Goal: Information Seeking & Learning: Learn about a topic

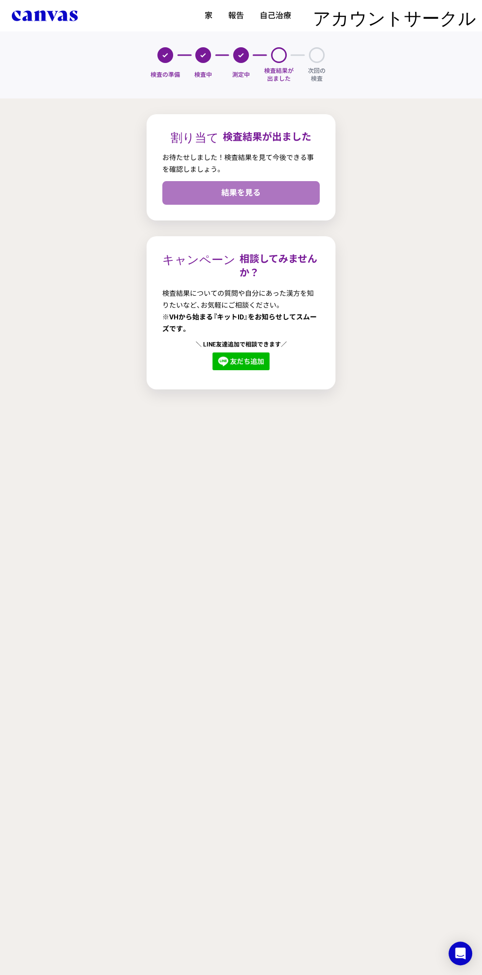
click at [289, 201] on link "結果を見る" at bounding box center [241, 193] width 158 height 24
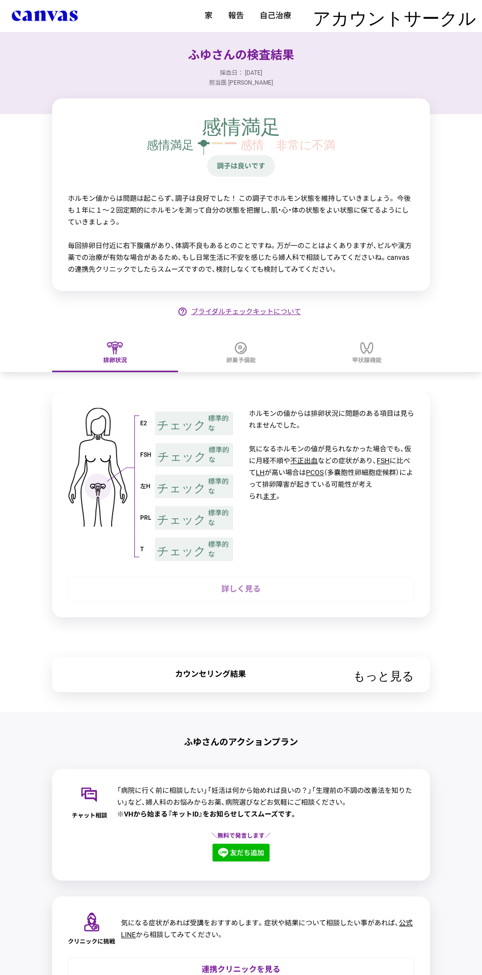
click at [260, 584] on font "詳しく見る" at bounding box center [240, 588] width 39 height 9
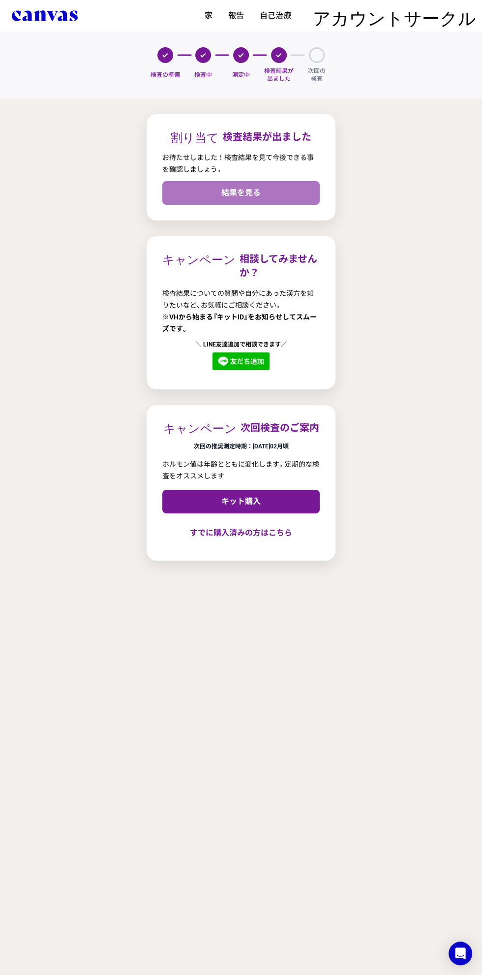
click at [189, 192] on link "結果を見る" at bounding box center [241, 193] width 158 height 24
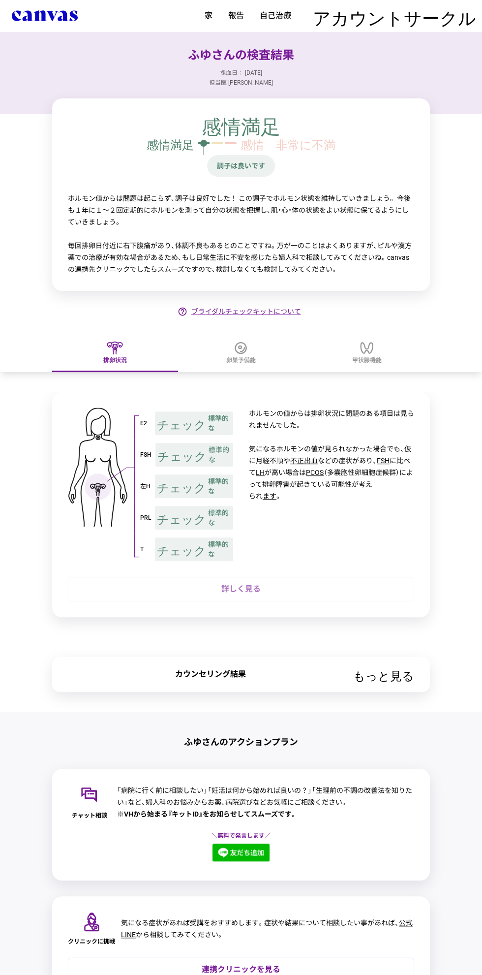
click at [226, 580] on link "詳しく見る" at bounding box center [241, 589] width 347 height 25
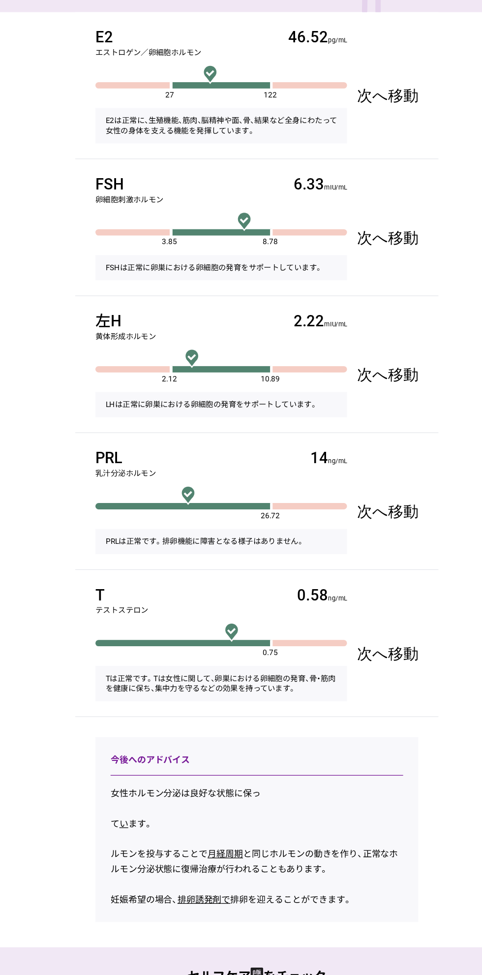
click at [375, 402] on link "次へ移動" at bounding box center [343, 385] width 63 height 47
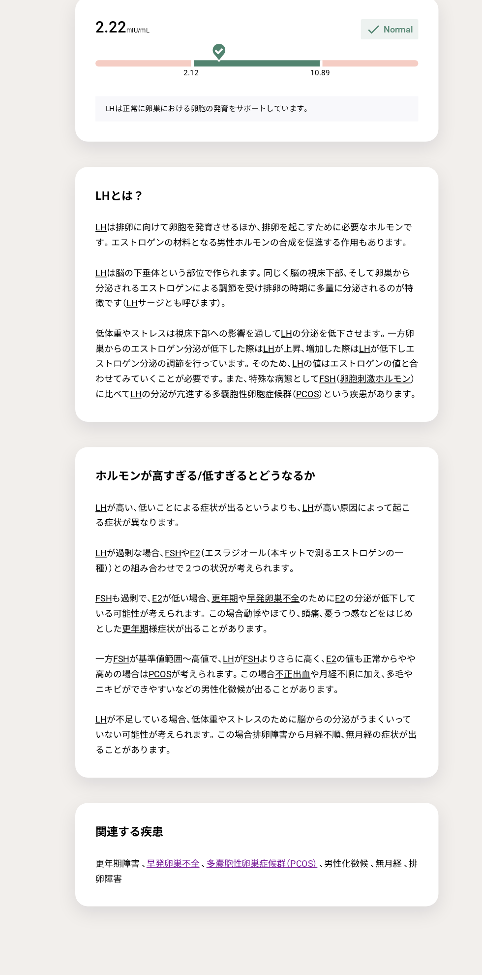
click at [376, 384] on div "LHとは？ LH は排卵に向けて卵胞を発育させるほか、排卵を起こすために必要なホルモンです。エストロゲンの材料となる男性ホルモンの合成を促進する作用もあります…" at bounding box center [241, 322] width 284 height 199
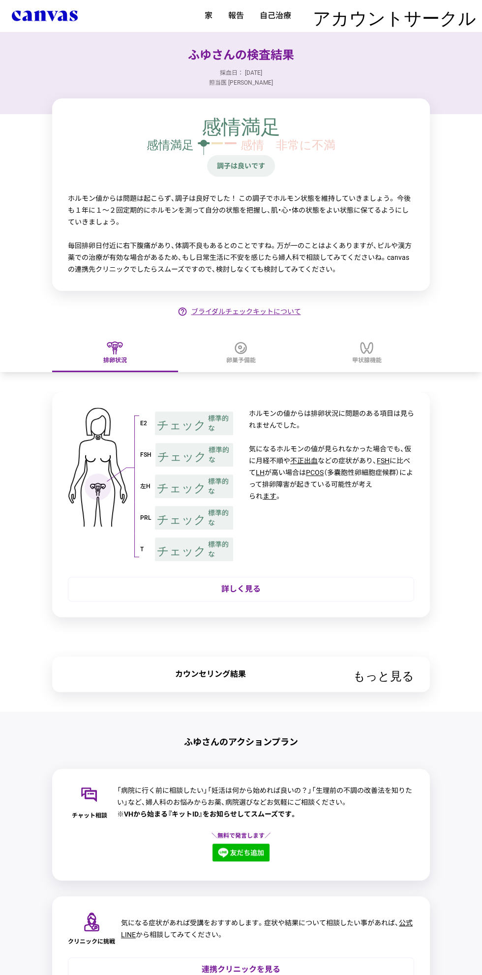
click at [222, 348] on div "卵巣予備能" at bounding box center [241, 352] width 126 height 40
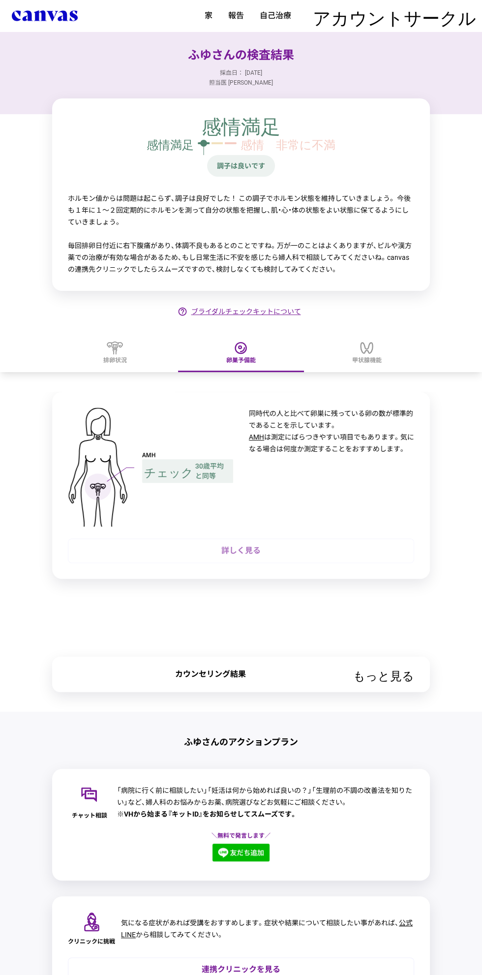
click at [231, 550] on font "詳しく見る" at bounding box center [240, 550] width 39 height 9
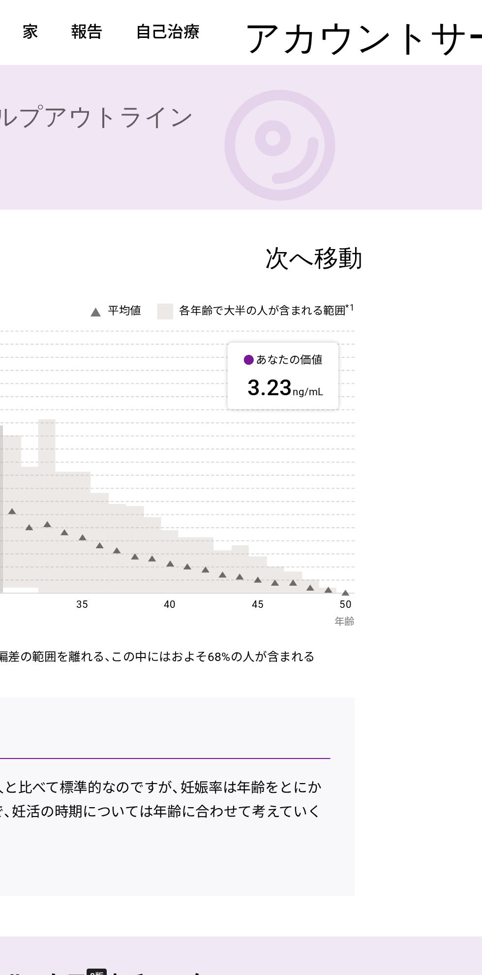
click at [355, 133] on link "次へ移動" at bounding box center [346, 128] width 63 height 20
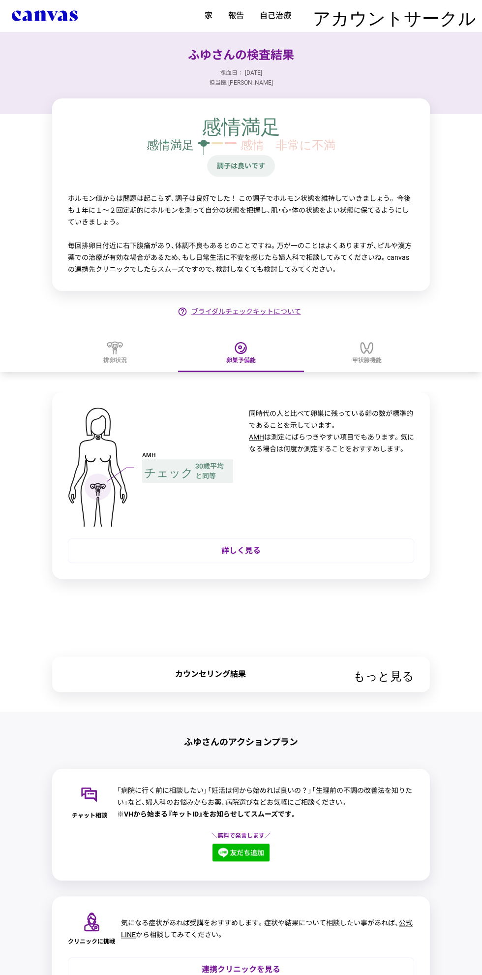
click at [389, 347] on div "甲状腺機能" at bounding box center [367, 352] width 126 height 40
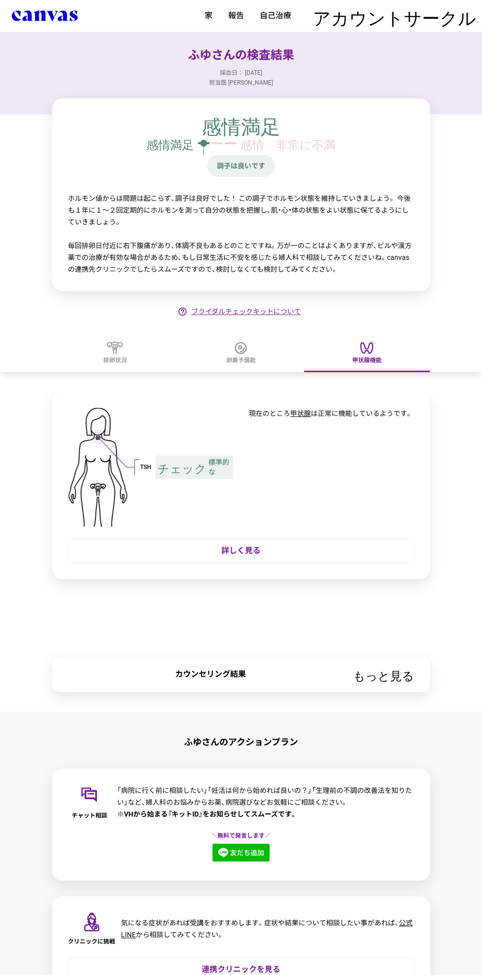
click at [239, 16] on font "報告" at bounding box center [236, 15] width 16 height 9
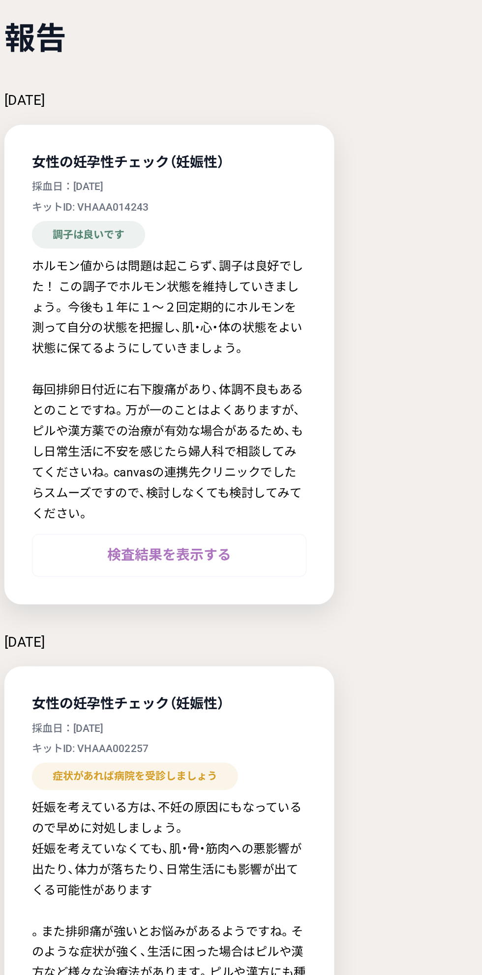
click at [283, 343] on link "検査結果を表示する" at bounding box center [241, 353] width 158 height 25
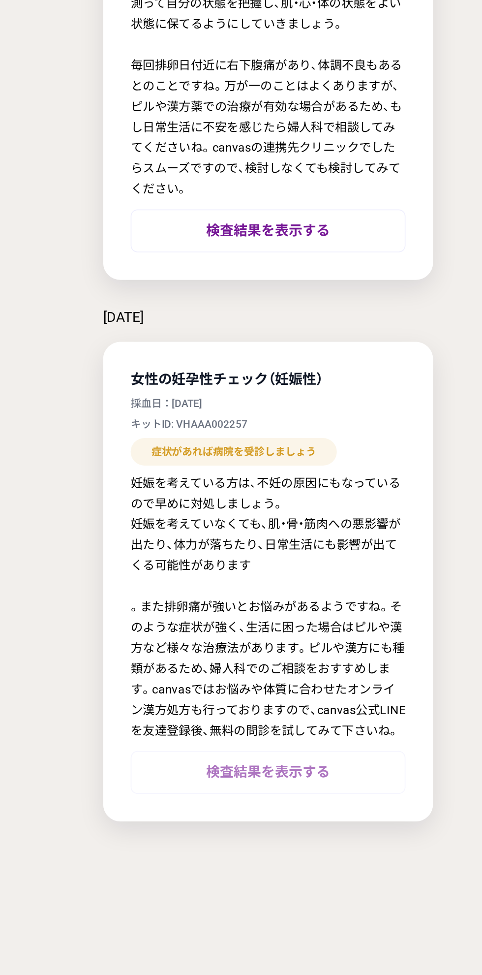
click at [230, 661] on font "検査結果を表示する" at bounding box center [241, 662] width 71 height 9
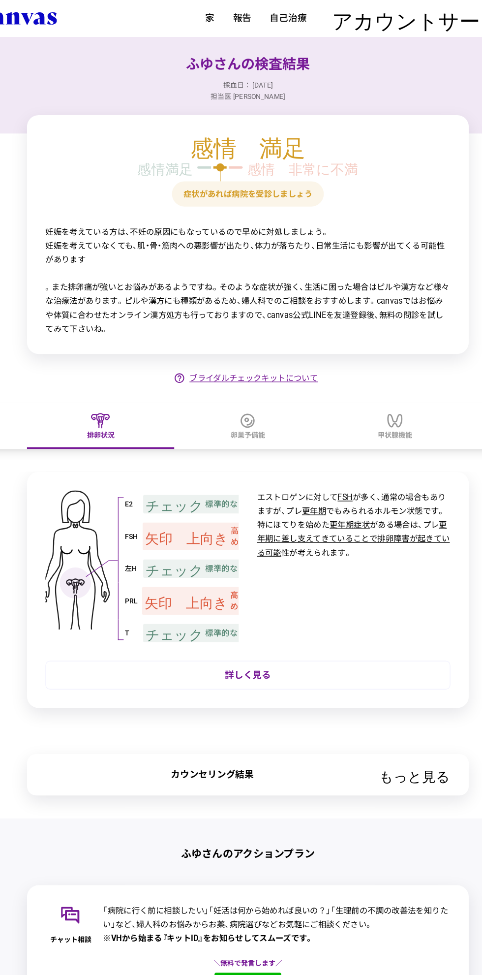
click at [251, 375] on font "卵巣予備能" at bounding box center [241, 372] width 30 height 7
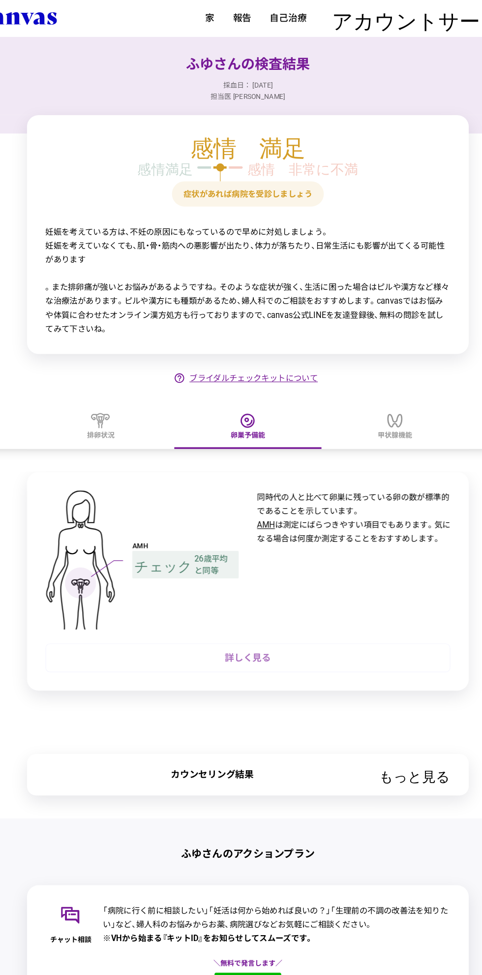
click at [247, 558] on font "詳しく見る" at bounding box center [240, 562] width 39 height 9
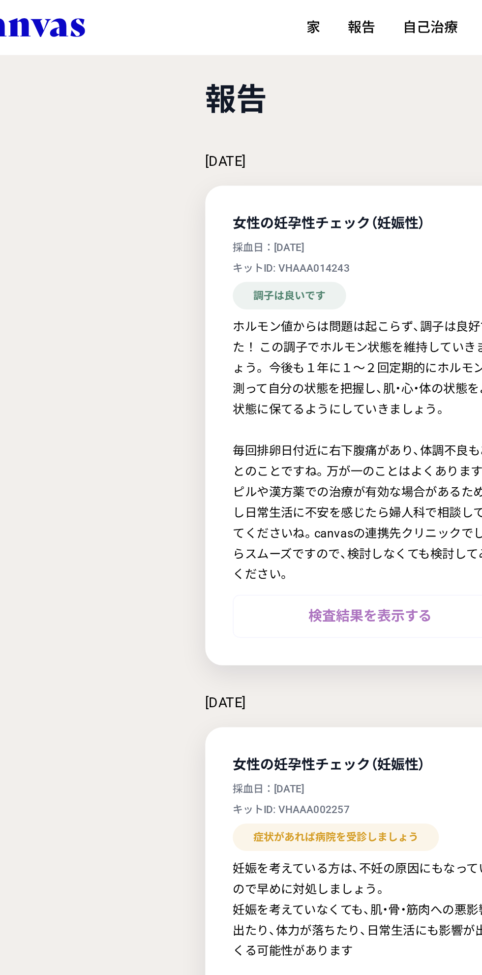
click at [223, 358] on link "検査結果を表示する" at bounding box center [241, 353] width 158 height 25
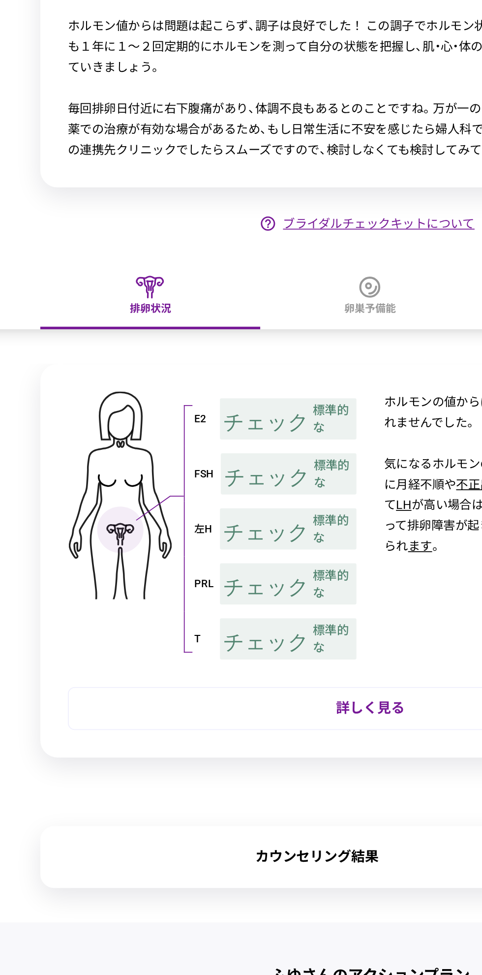
click at [220, 362] on div "卵巣予備能" at bounding box center [241, 352] width 126 height 40
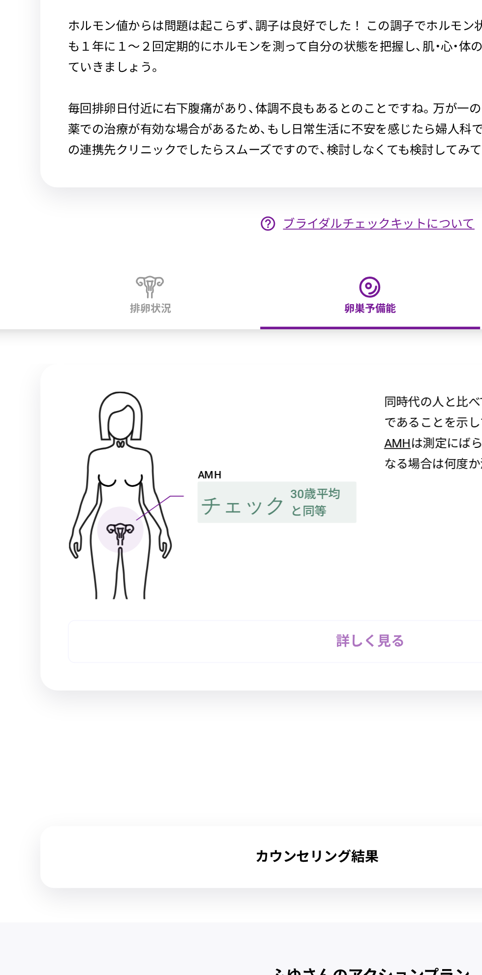
click at [123, 540] on link "詳しく見る" at bounding box center [241, 550] width 347 height 25
